Goal: Information Seeking & Learning: Learn about a topic

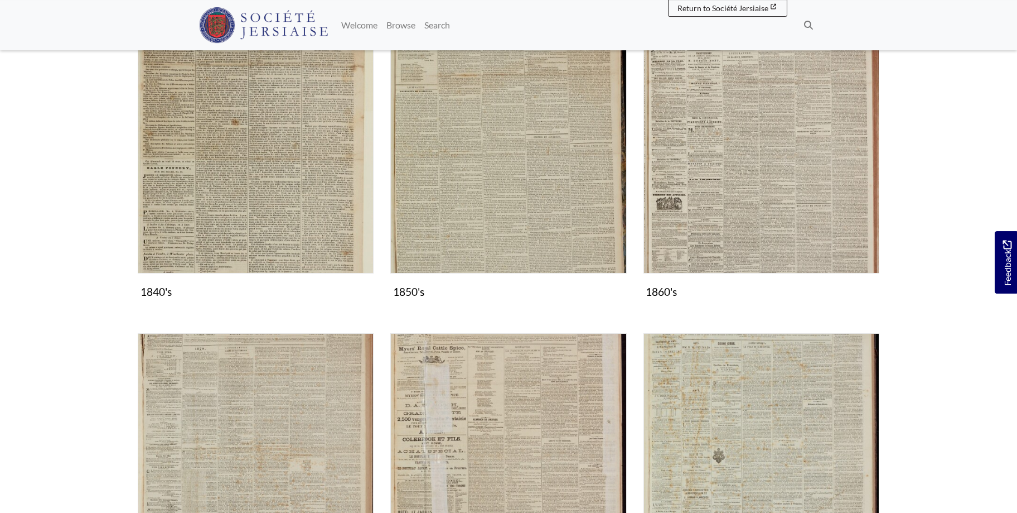
scroll to position [626, 0]
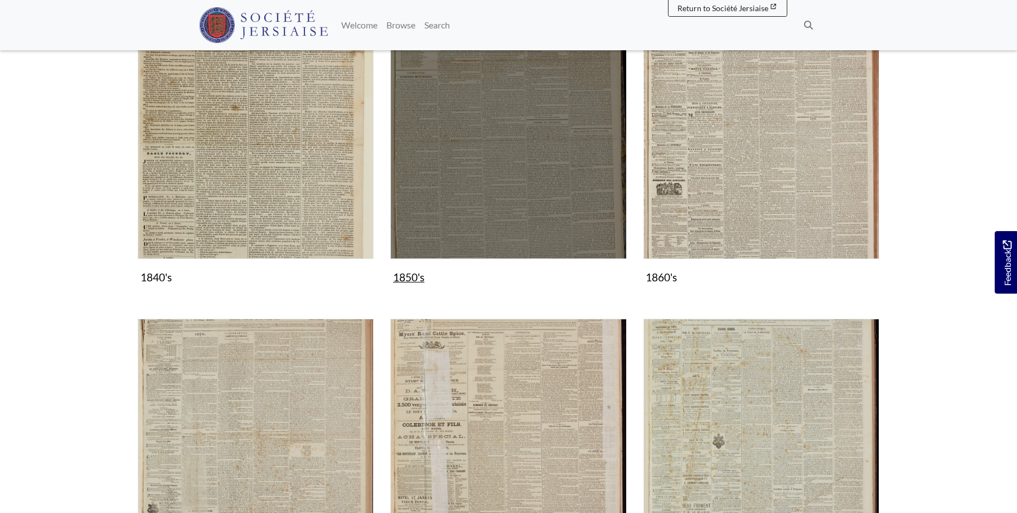
click at [524, 182] on img "Subcollection" at bounding box center [508, 140] width 236 height 236
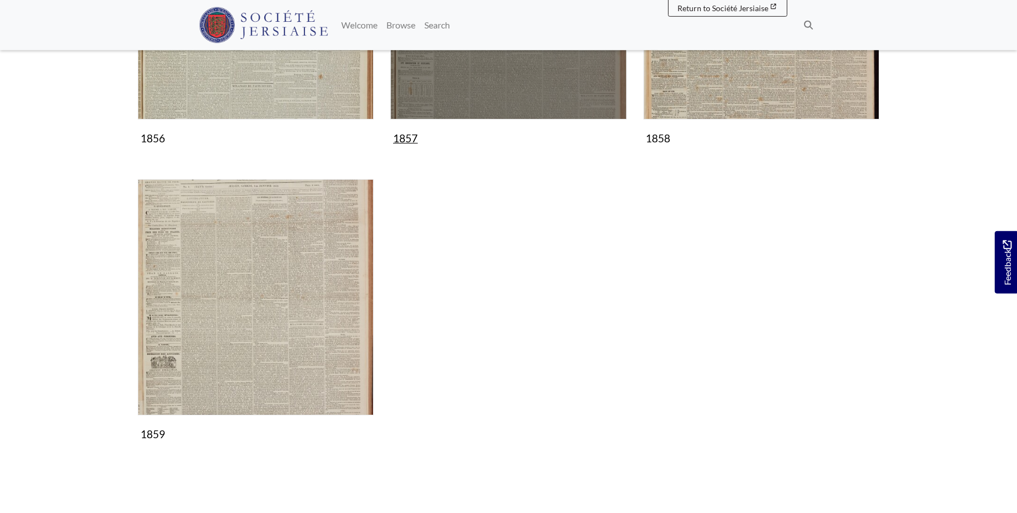
scroll to position [967, 0]
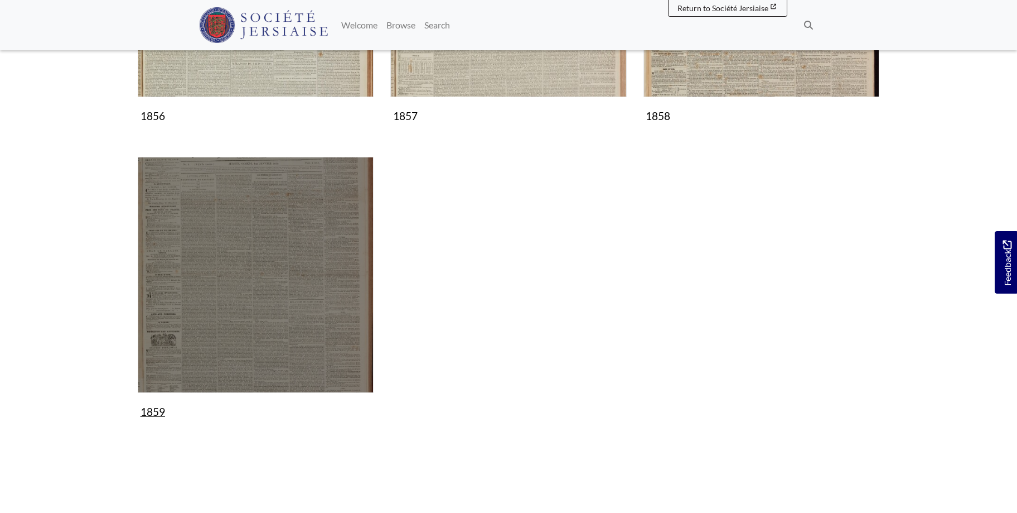
click at [278, 259] on img "Subcollection" at bounding box center [256, 275] width 236 height 236
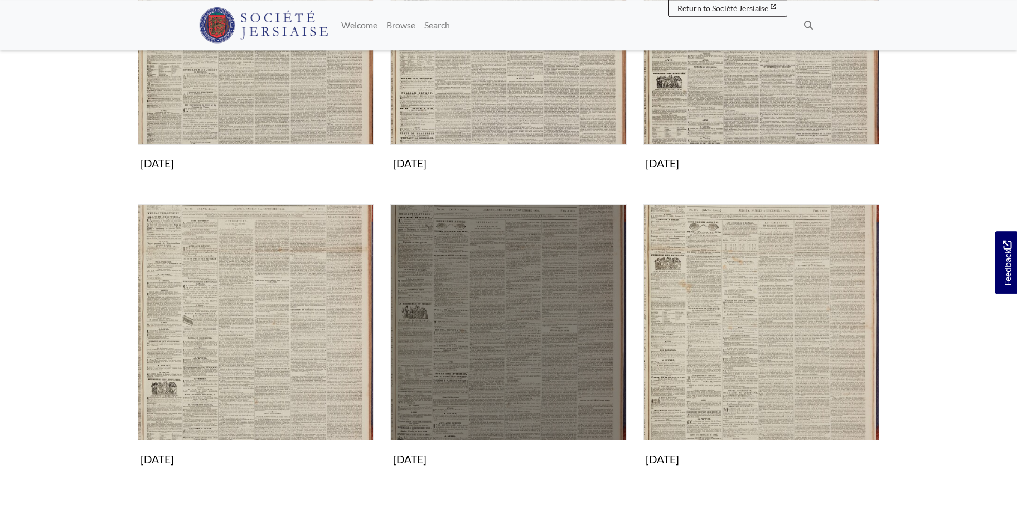
scroll to position [967, 0]
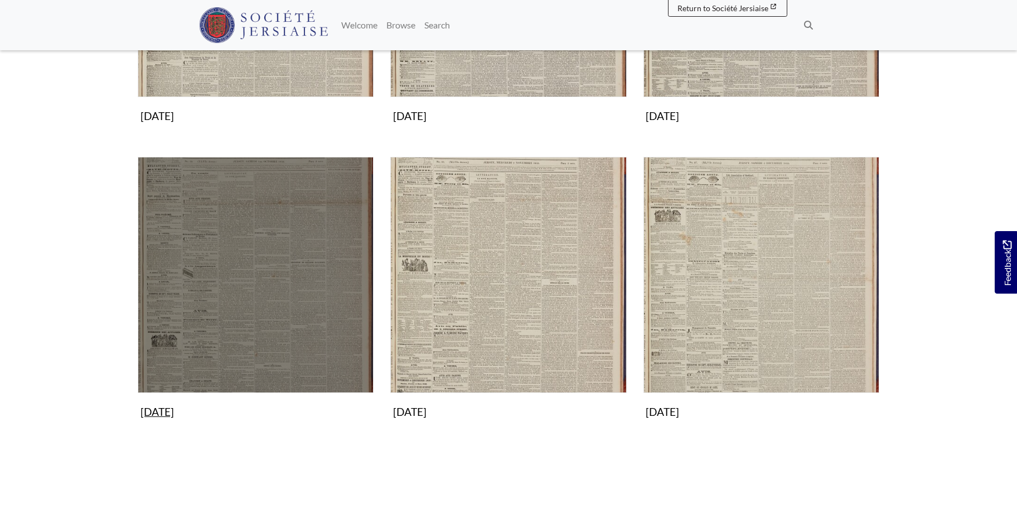
click at [249, 290] on img "Subcollection" at bounding box center [256, 275] width 236 height 236
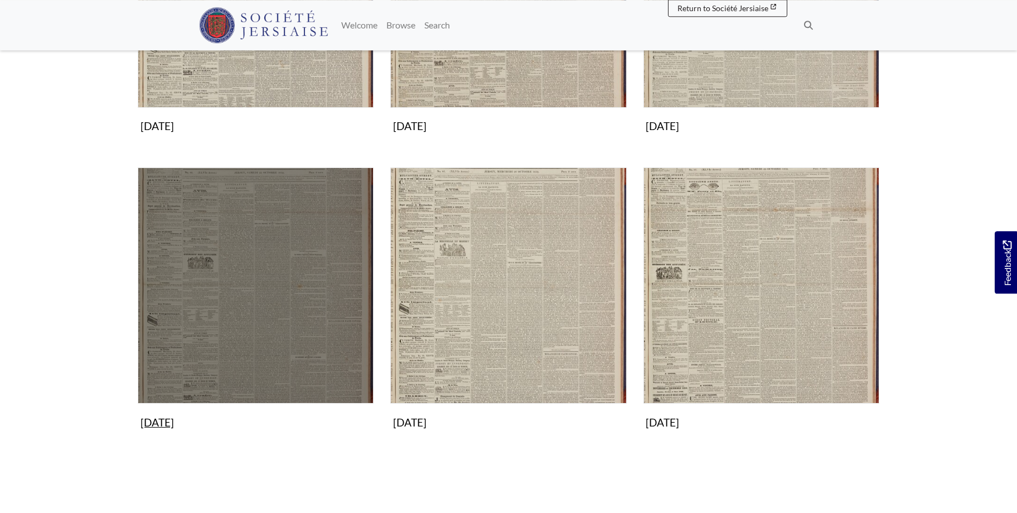
scroll to position [683, 0]
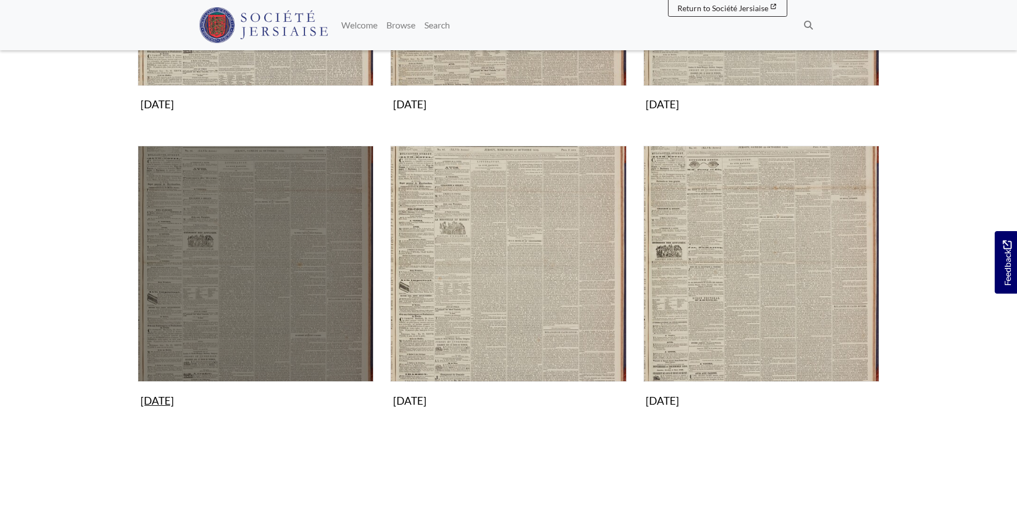
click at [250, 271] on img "Subcollection" at bounding box center [256, 264] width 236 height 236
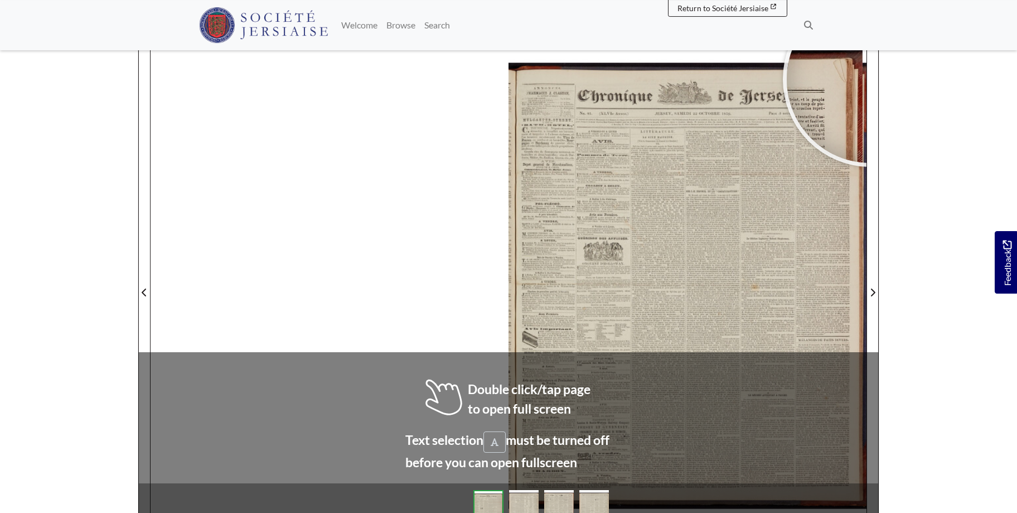
scroll to position [144, 0]
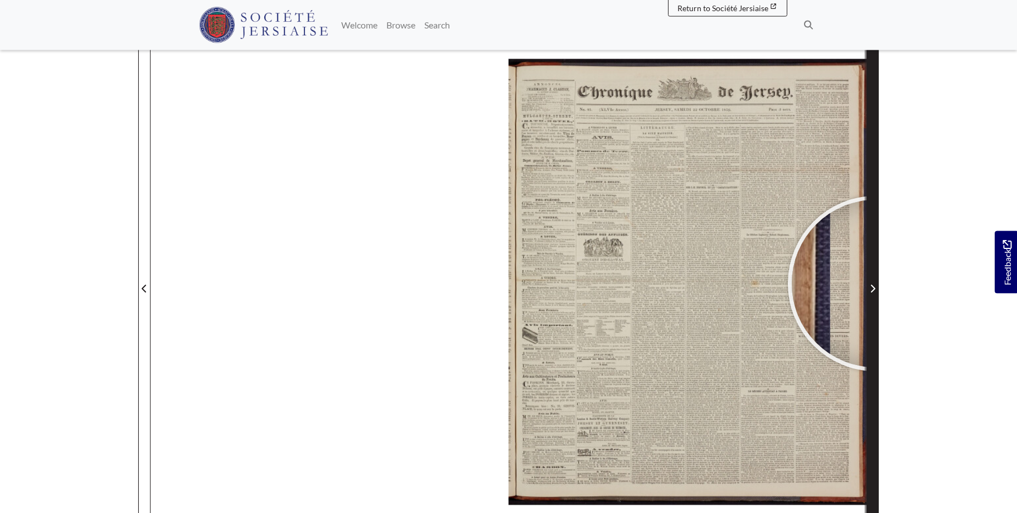
click at [876, 283] on span "Next Page" at bounding box center [872, 288] width 11 height 13
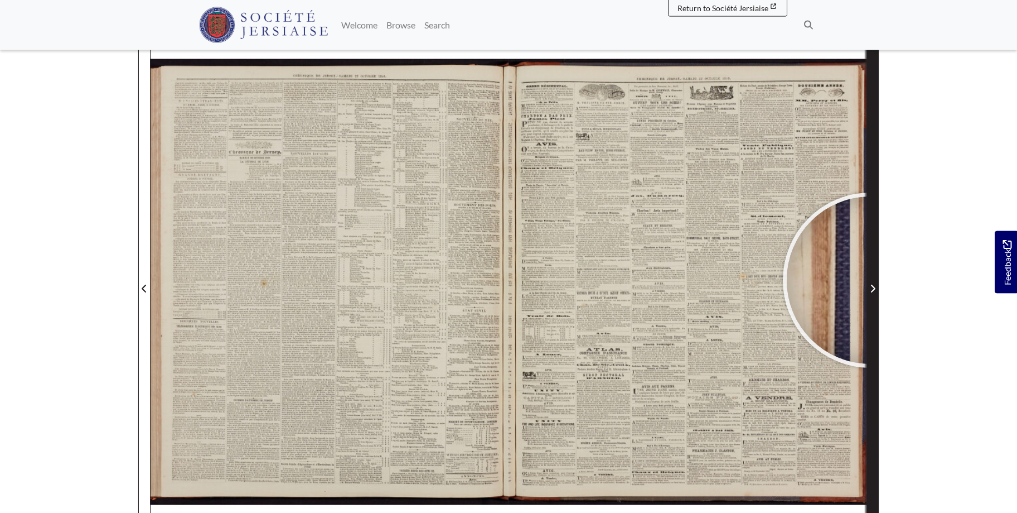
click at [871, 280] on span "Next Page" at bounding box center [872, 281] width 11 height 505
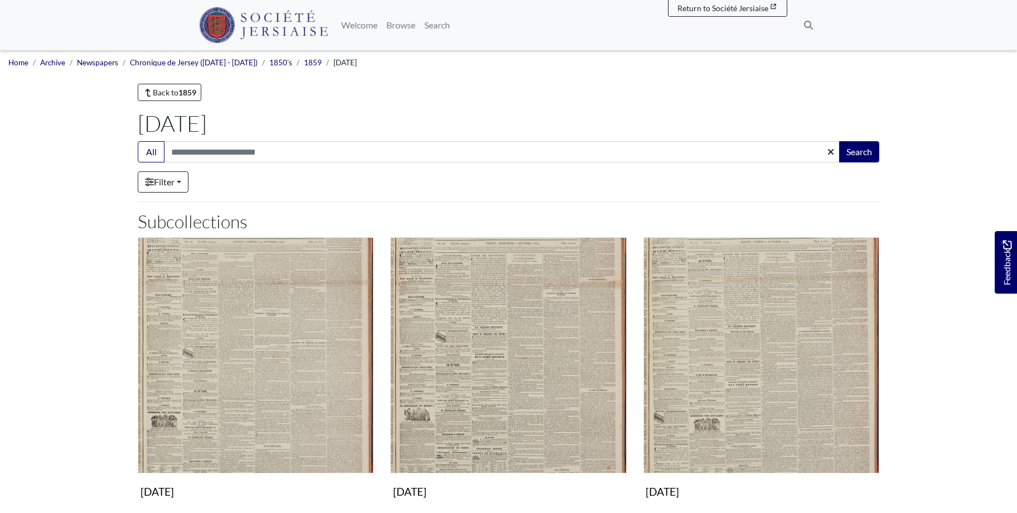
scroll to position [683, 0]
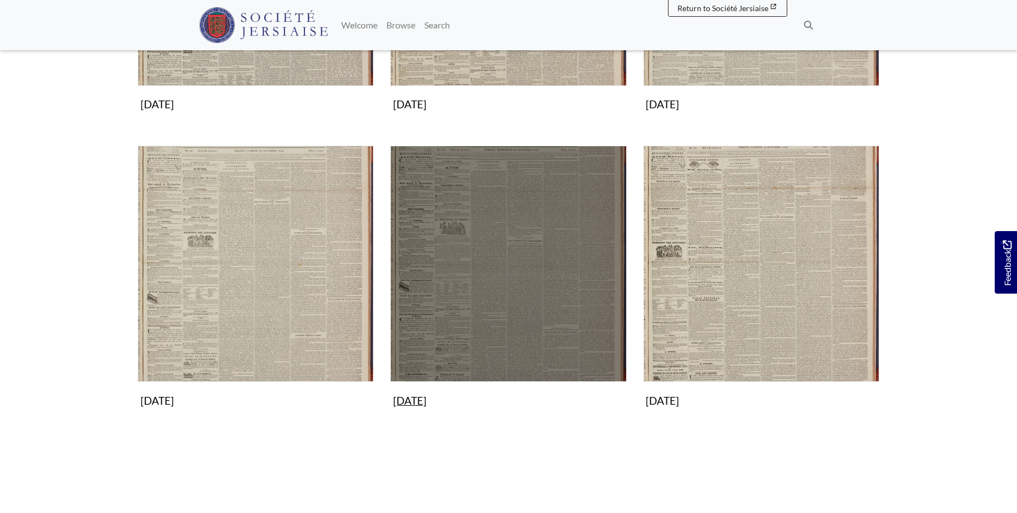
click at [551, 223] on img "Subcollection" at bounding box center [508, 264] width 236 height 236
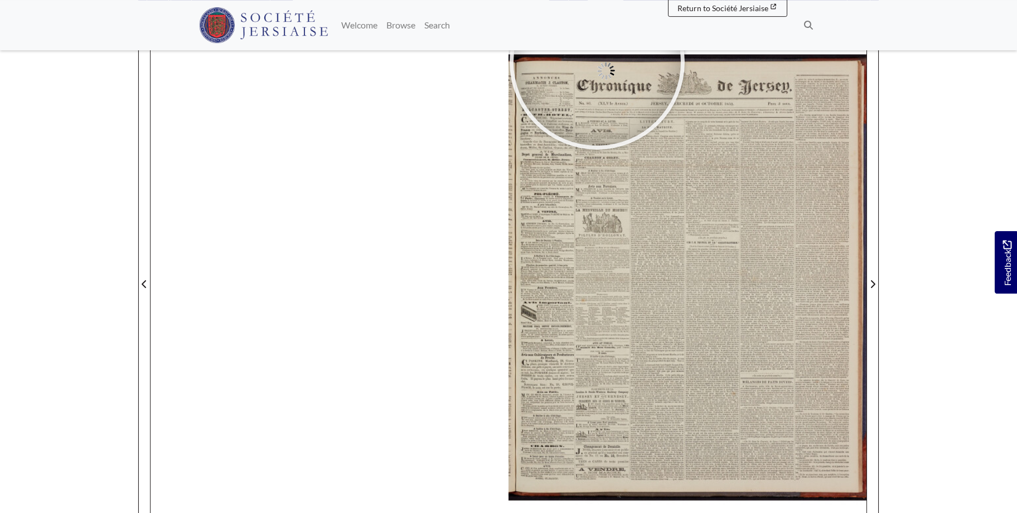
scroll to position [152, 0]
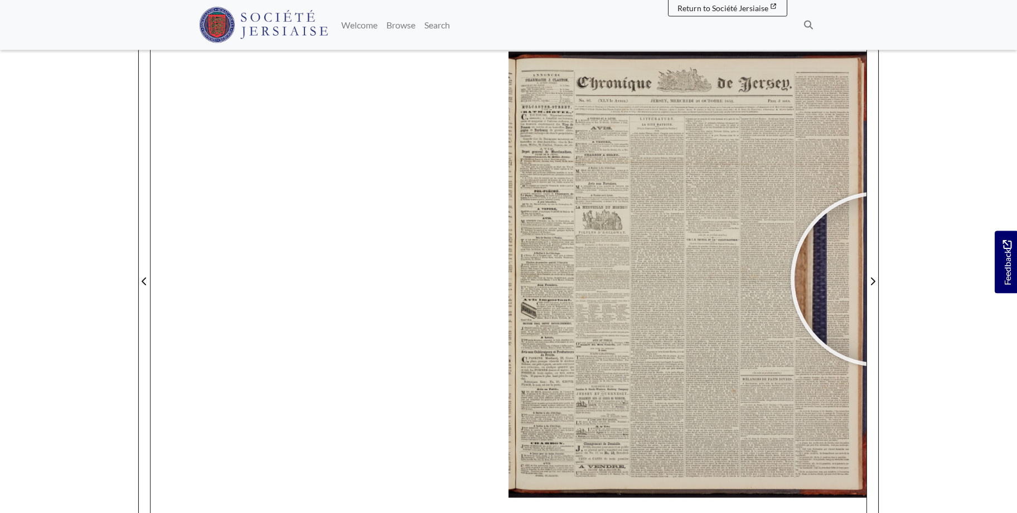
click at [879, 278] on div "sheet 1 of 4 1 *" at bounding box center [509, 274] width 742 height 570
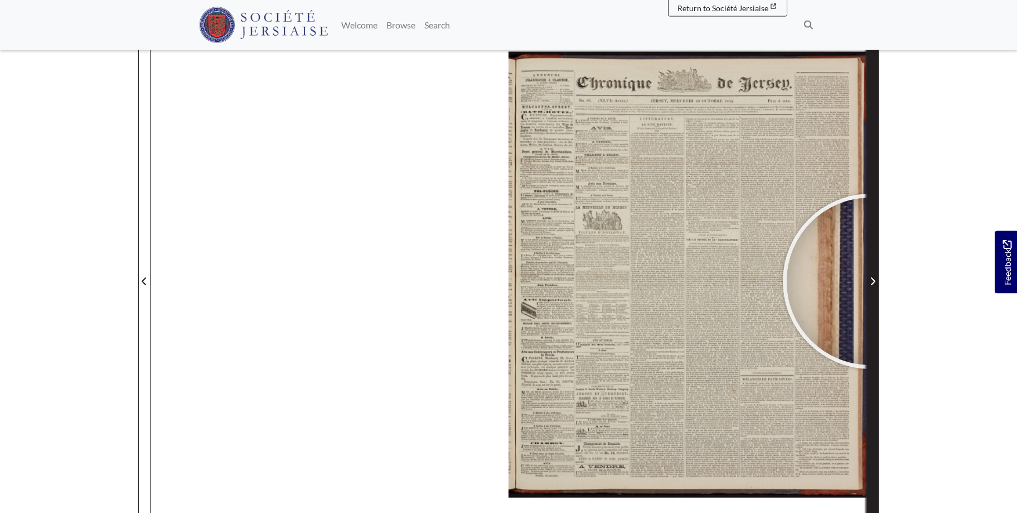
click at [871, 281] on icon "Next Page" at bounding box center [873, 281] width 6 height 9
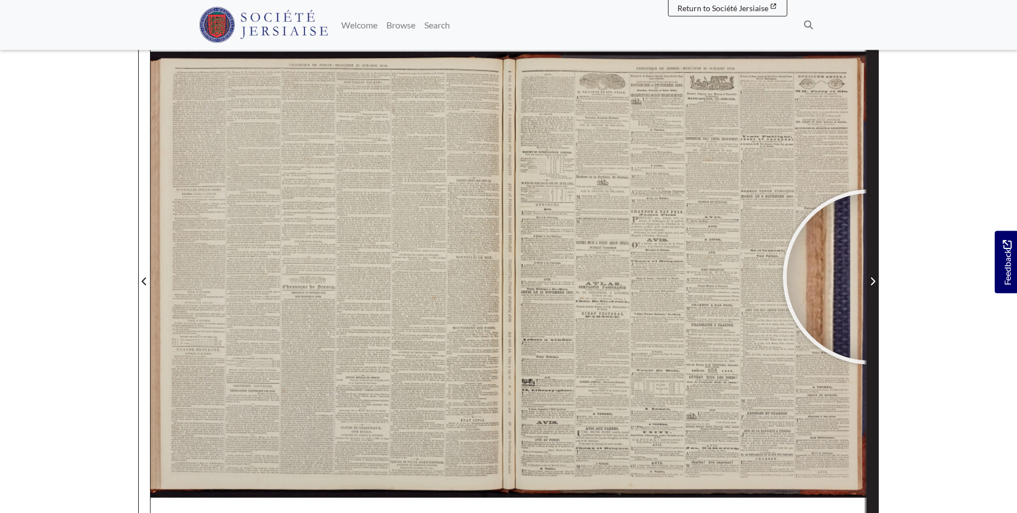
click at [871, 277] on span "Next Page" at bounding box center [872, 280] width 11 height 13
